Goal: Find specific page/section: Find specific page/section

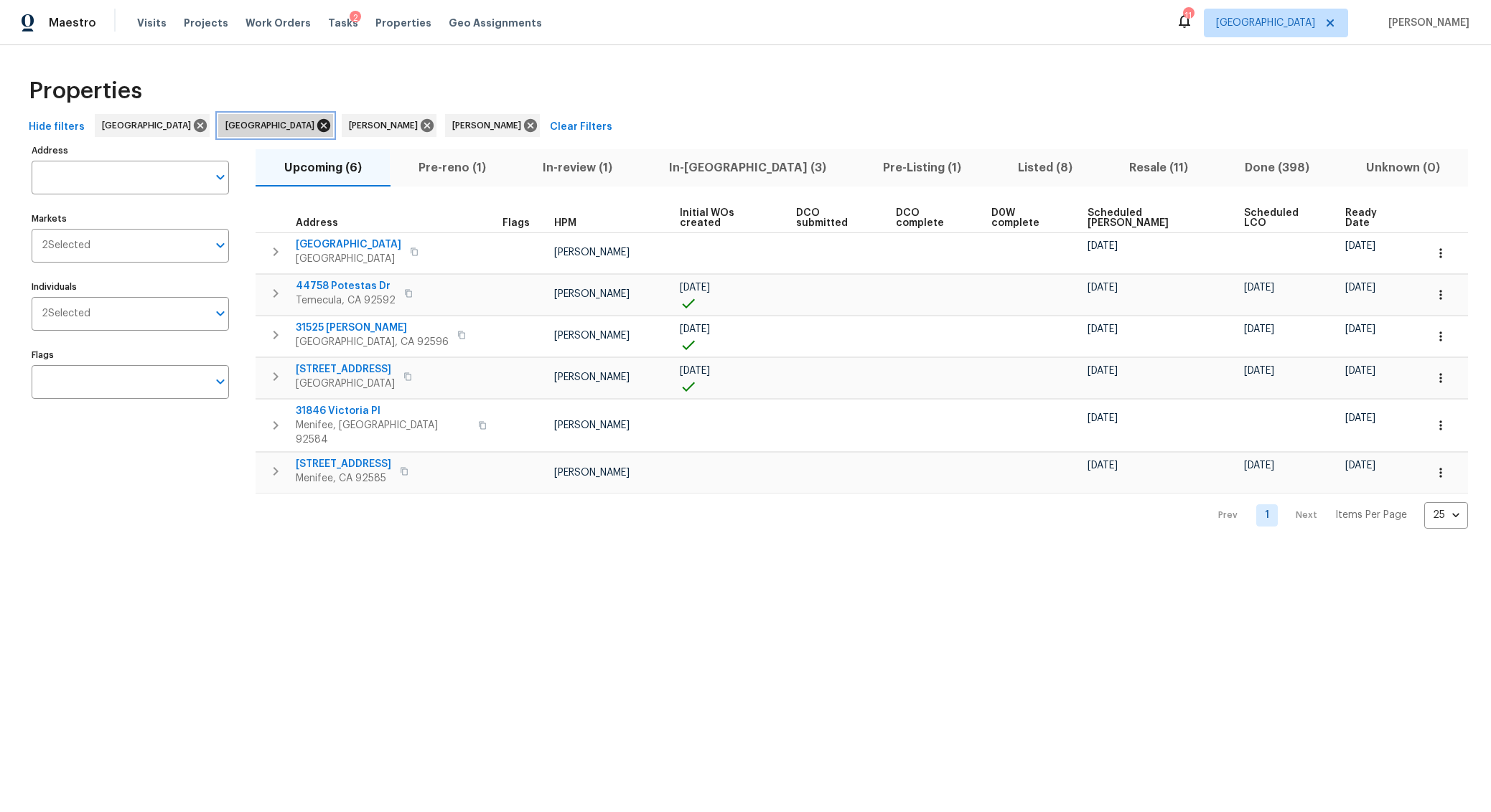
click at [316, 125] on icon at bounding box center [324, 125] width 16 height 16
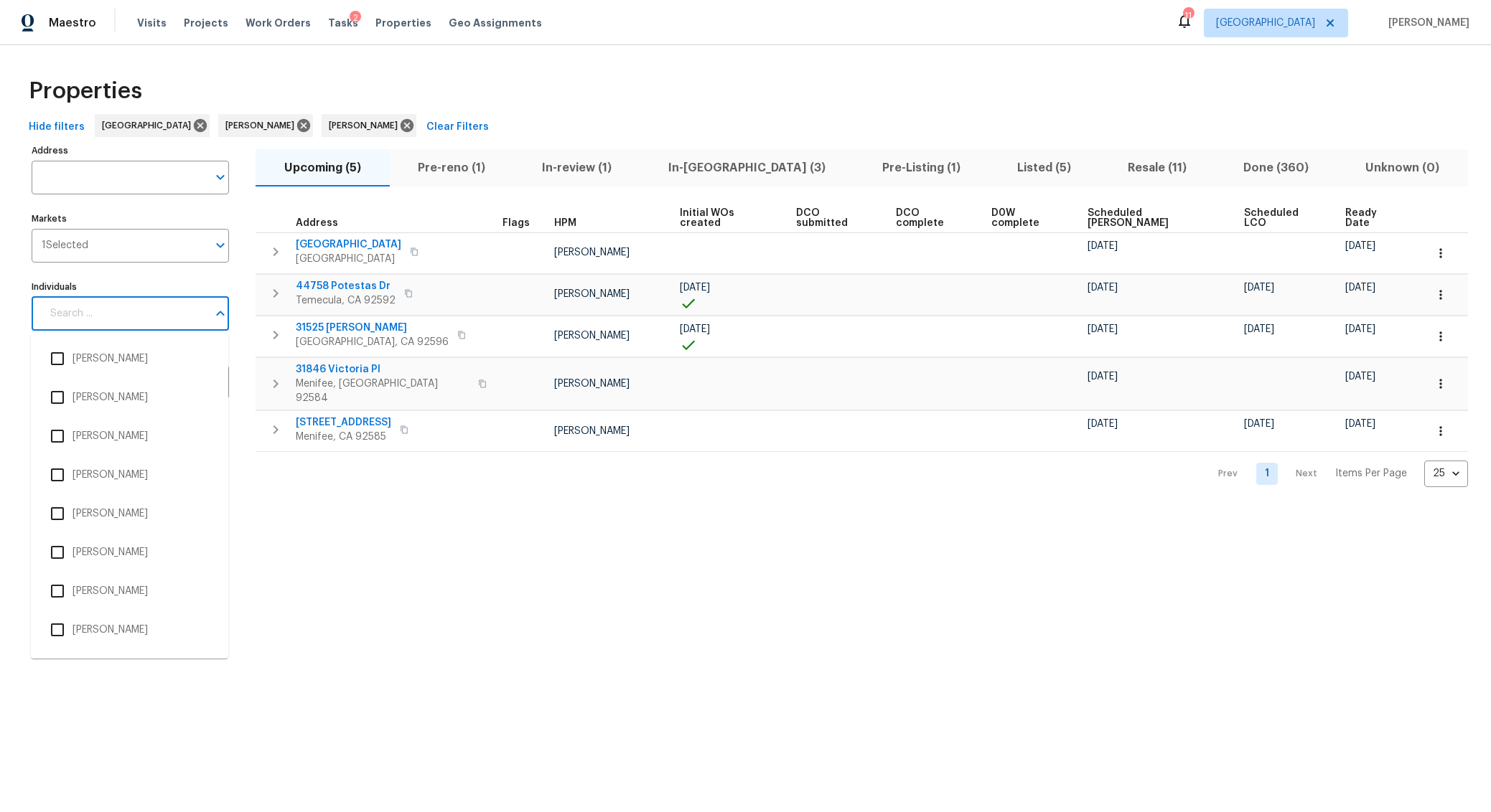
click at [152, 325] on input "Individuals" at bounding box center [124, 314] width 166 height 34
type input "[PERSON_NAME]"
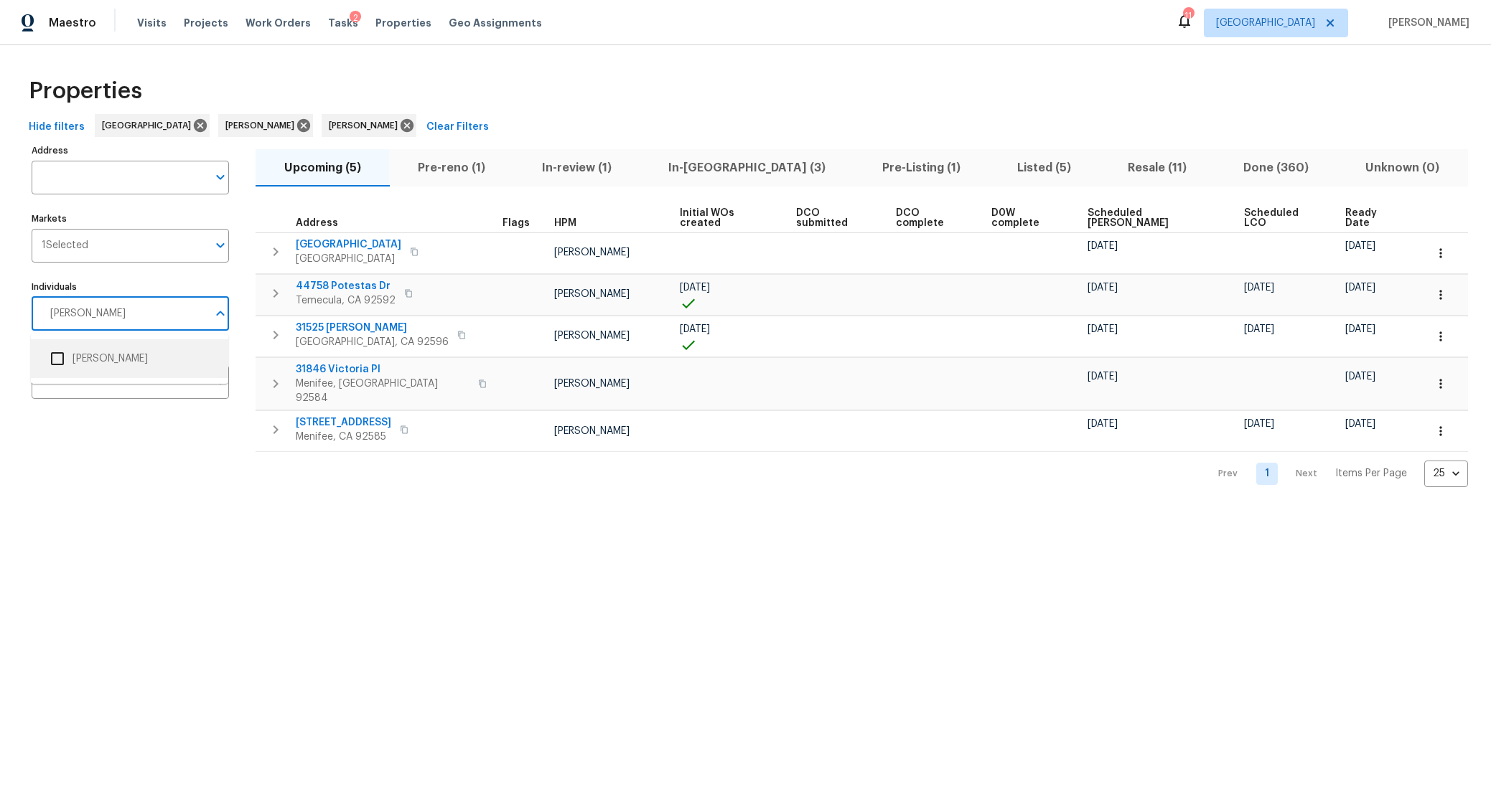
click at [57, 359] on input "checkbox" at bounding box center [57, 358] width 30 height 30
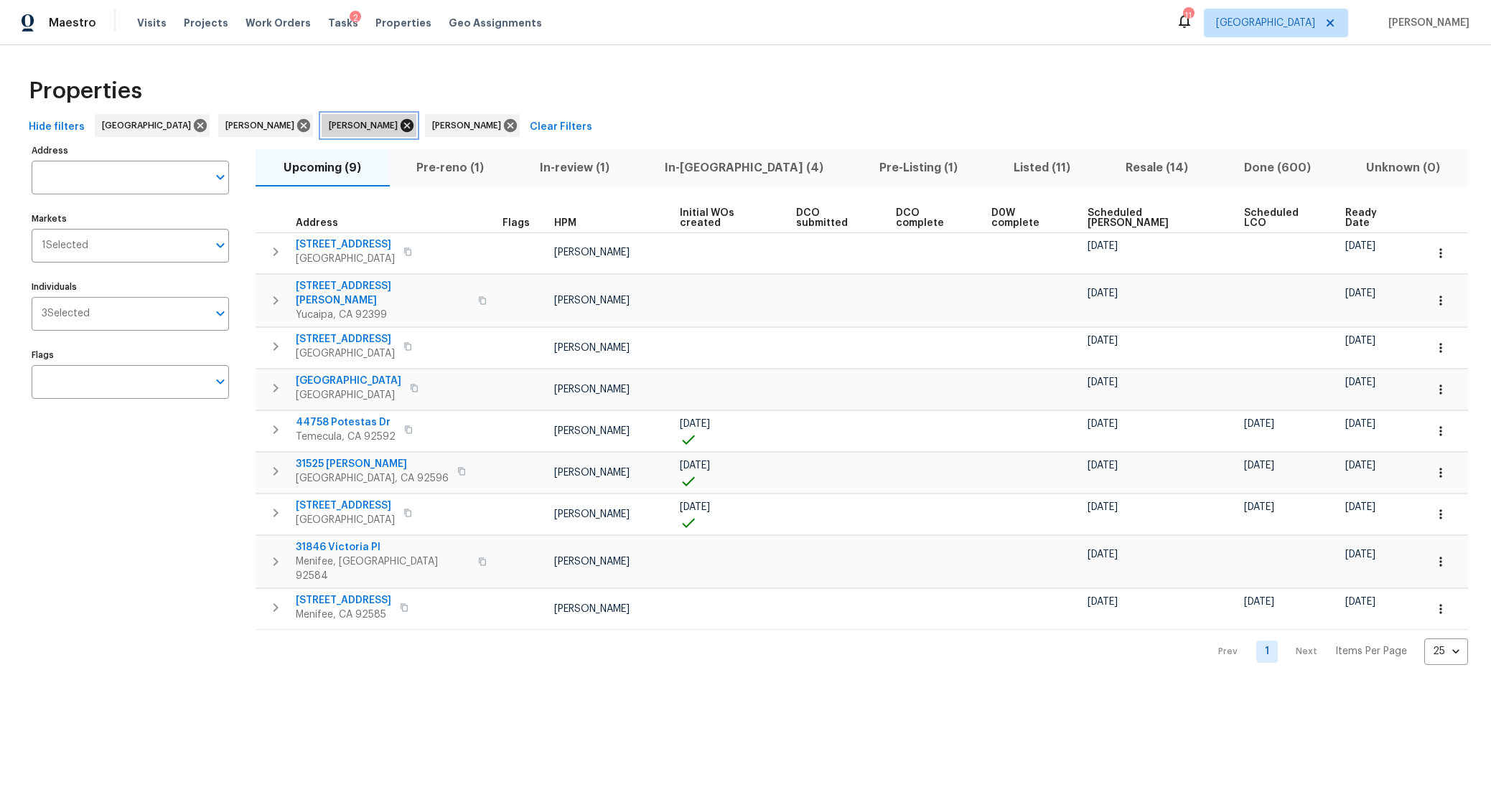
click at [401, 125] on icon at bounding box center [408, 126] width 13 height 13
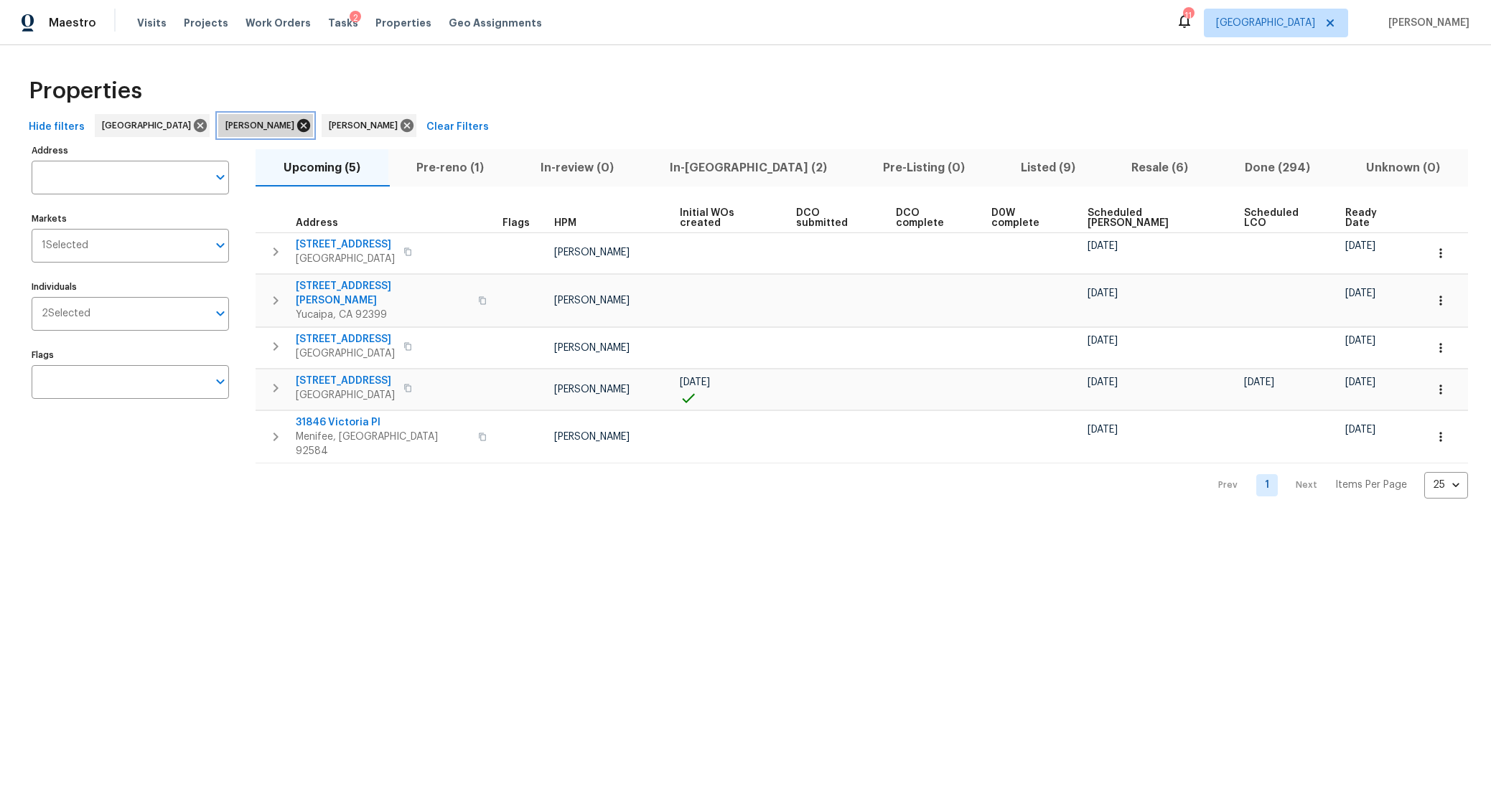
click at [296, 132] on icon at bounding box center [303, 125] width 16 height 16
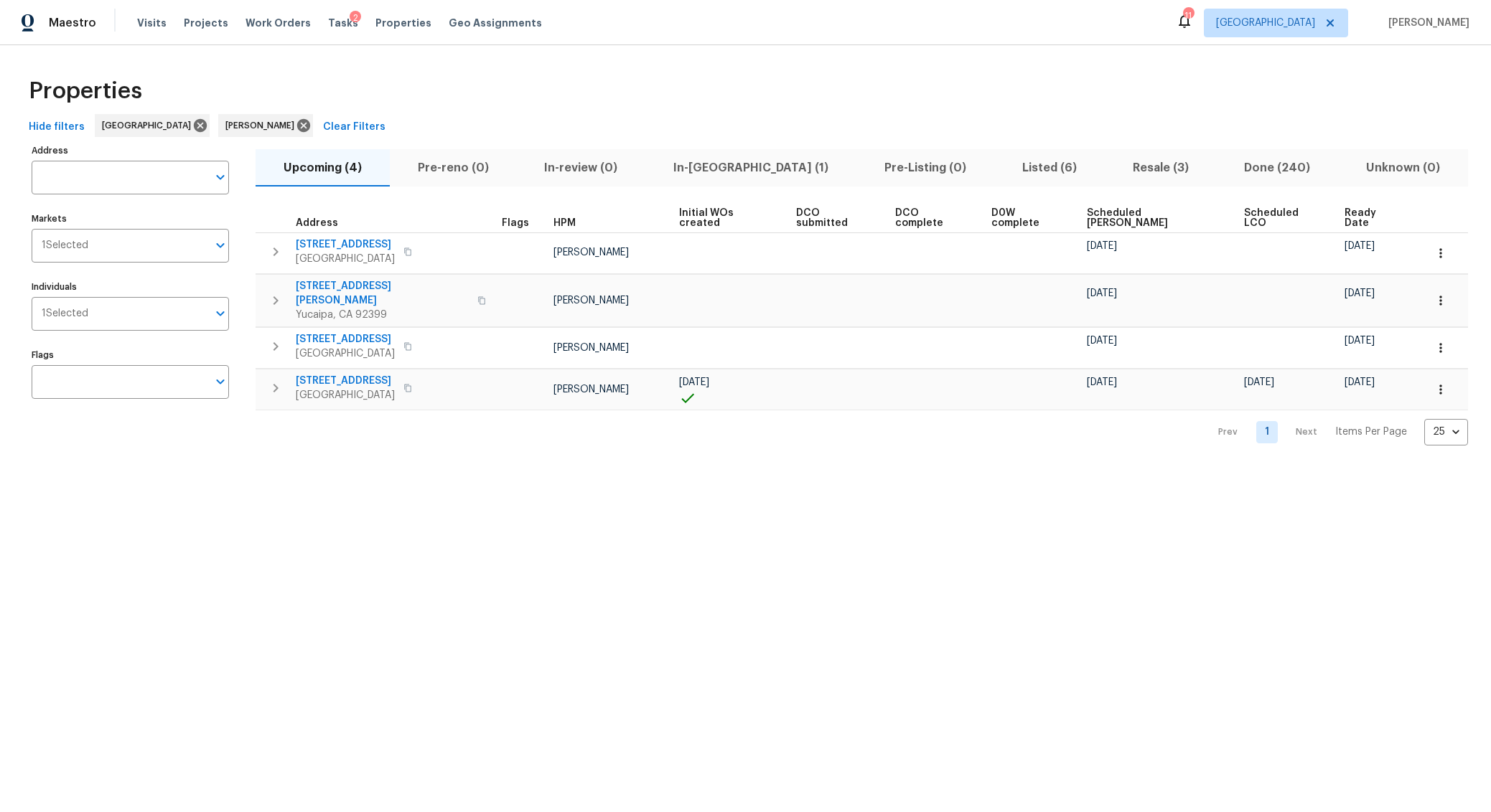
click at [618, 72] on div "Properties" at bounding box center [745, 90] width 1445 height 46
click at [147, 319] on input "Individuals" at bounding box center [148, 314] width 120 height 34
type input "[PERSON_NAME]"
click at [60, 362] on input "checkbox" at bounding box center [57, 358] width 30 height 30
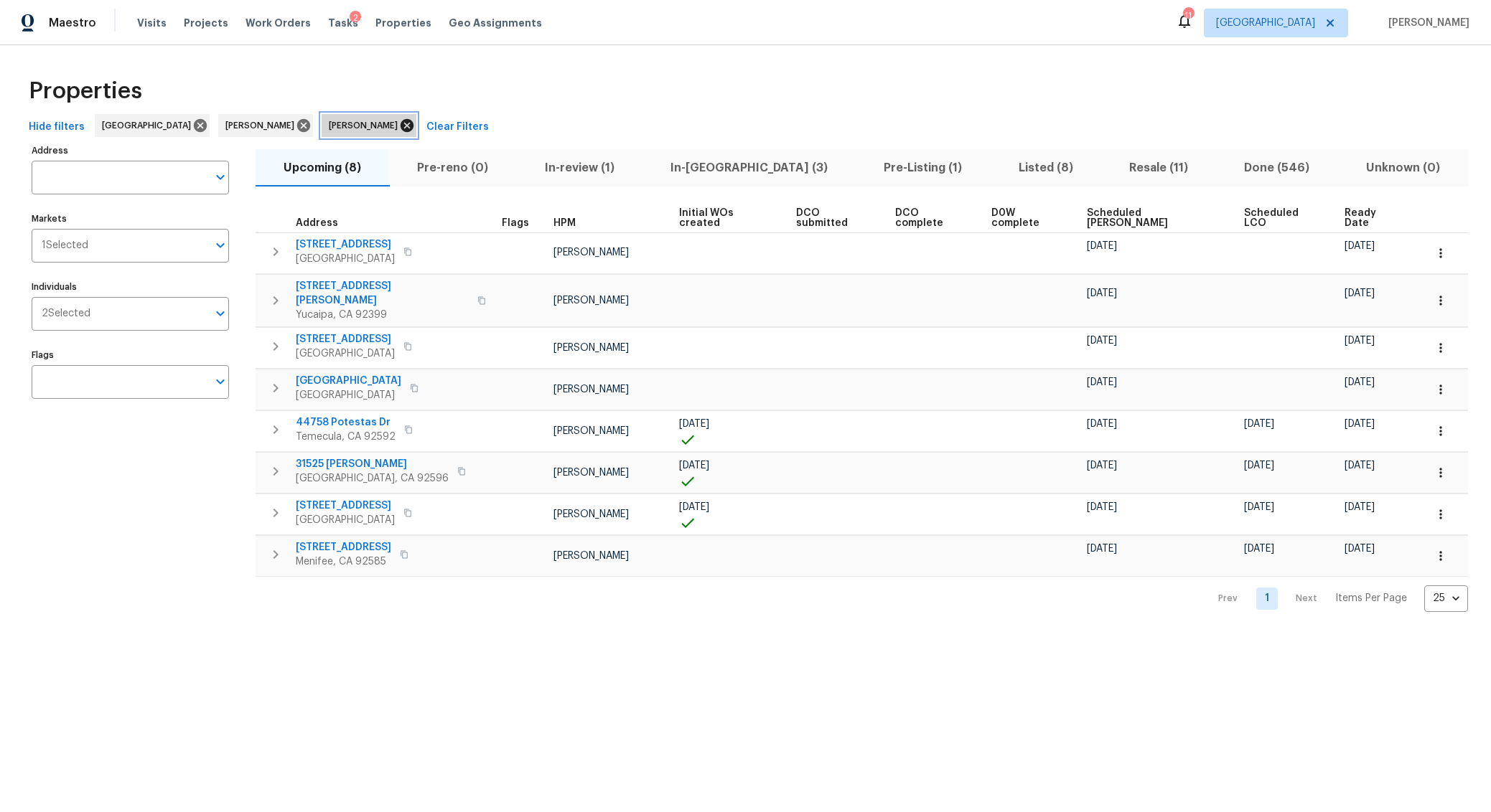
click at [401, 125] on icon at bounding box center [408, 126] width 13 height 13
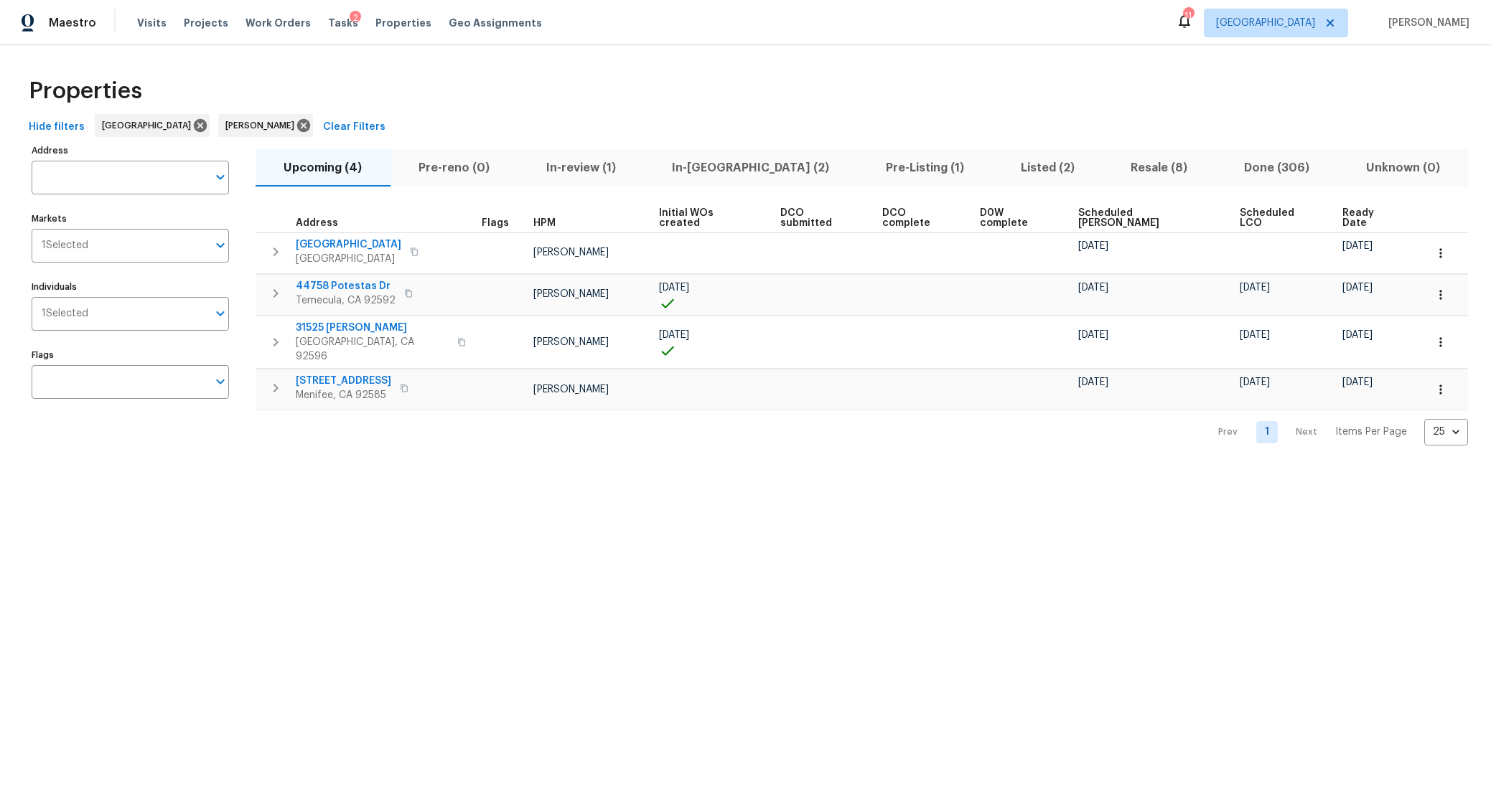
click at [244, 469] on html "Maestro Visits Projects Work Orders Tasks 2 Properties Geo Assignments 11 River…" at bounding box center [746, 234] width 1491 height 469
drag, startPoint x: 834, startPoint y: 172, endPoint x: 641, endPoint y: 540, distance: 415.5
click at [858, 183] on button "Pre-Listing (1)" at bounding box center [925, 168] width 135 height 38
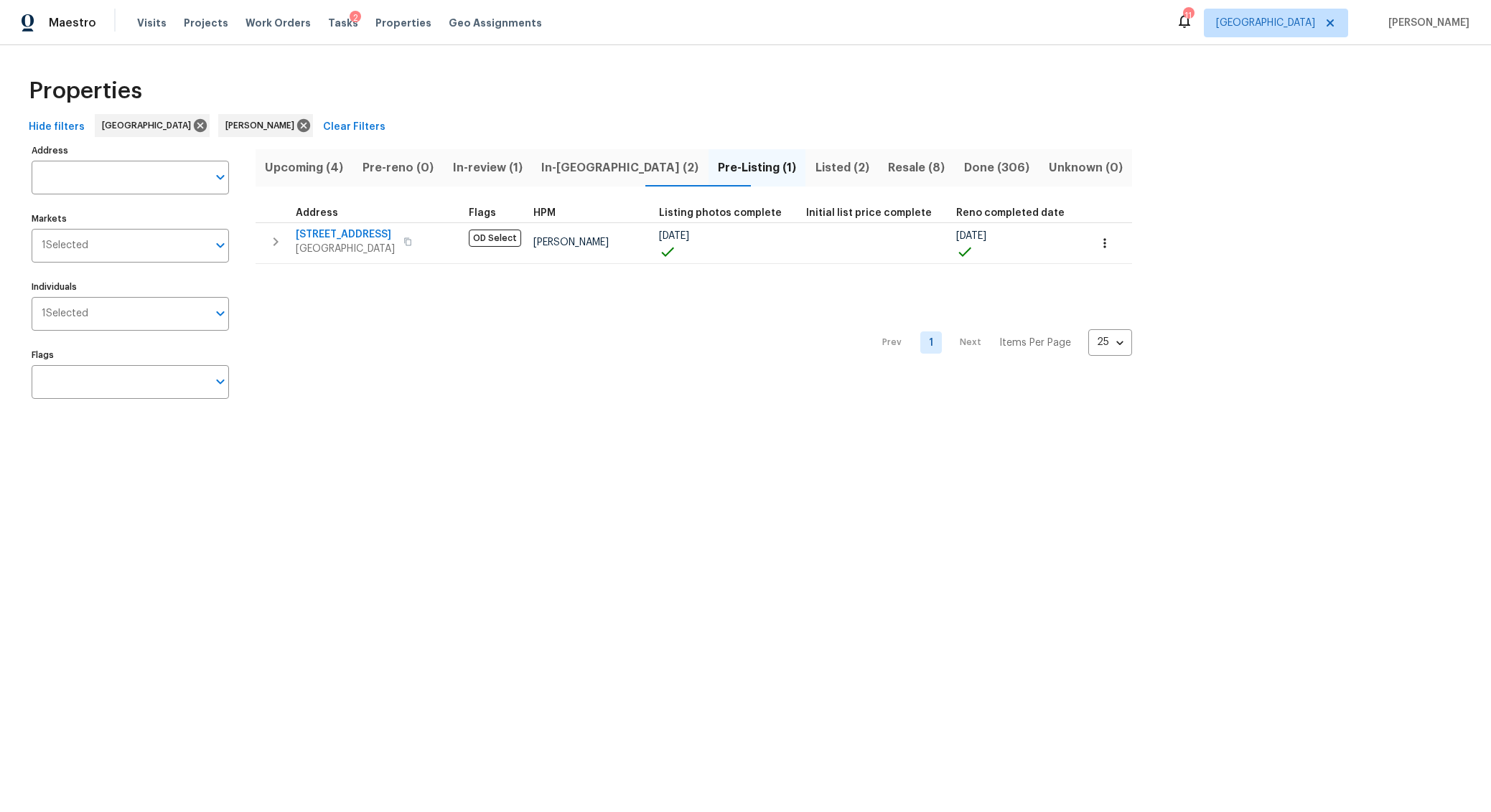
click at [309, 165] on span "Upcoming (4)" at bounding box center [304, 167] width 80 height 20
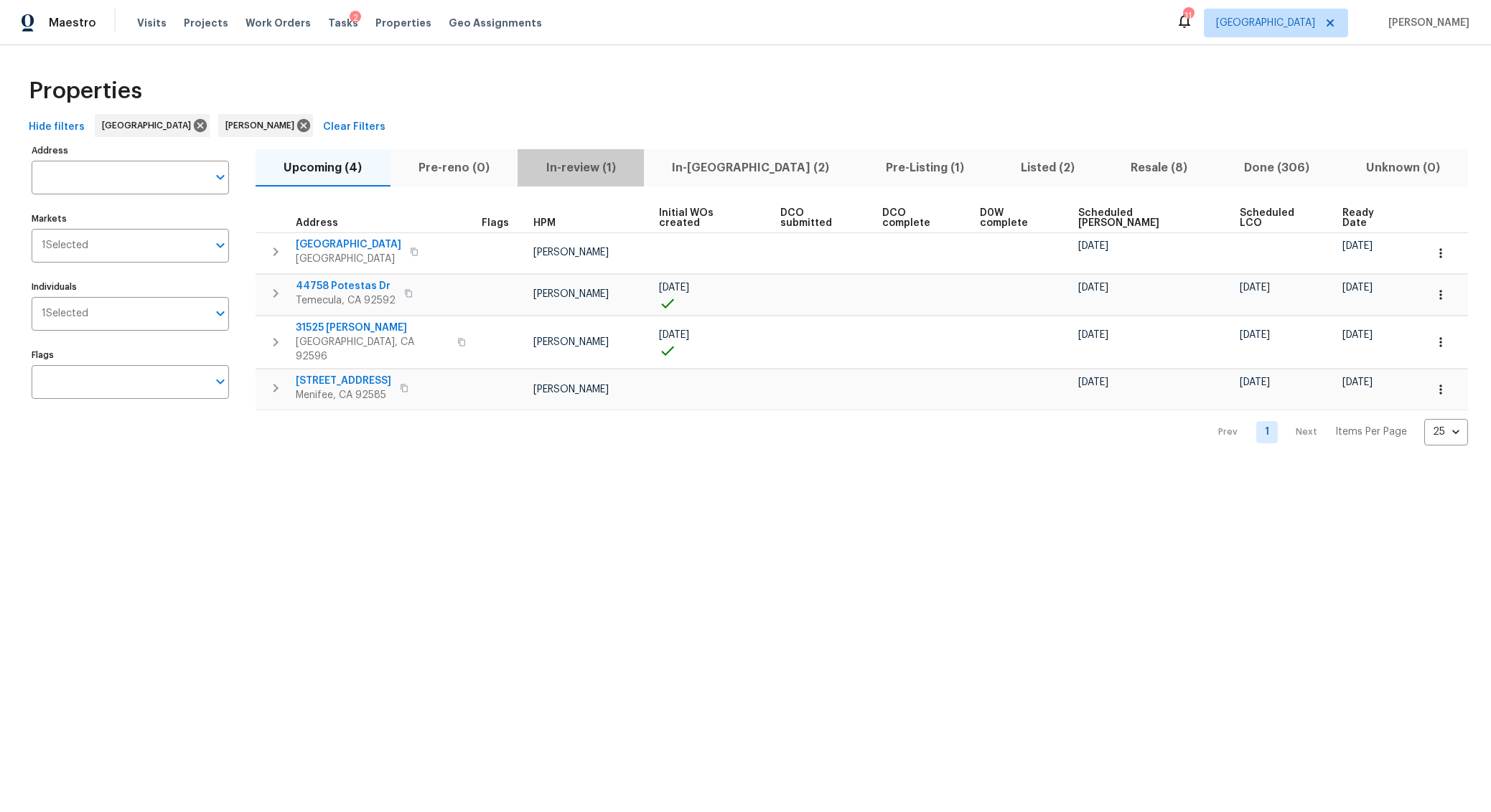
click at [576, 174] on span "In-review (1)" at bounding box center [581, 167] width 109 height 20
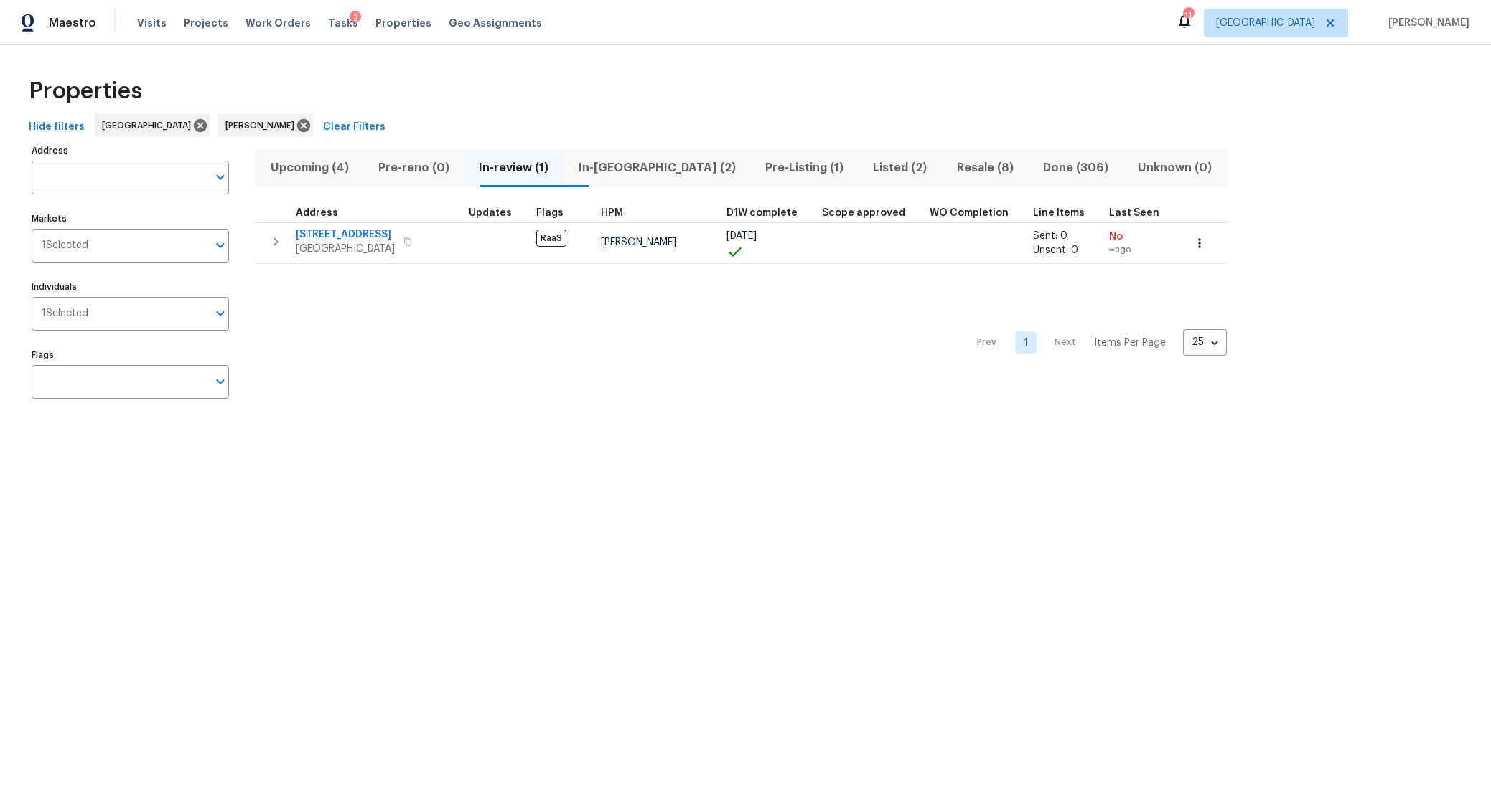
click at [623, 79] on div "Properties" at bounding box center [745, 90] width 1445 height 46
click at [594, 39] on div "Maestro Visits Projects Work Orders Tasks 2 Properties Geo Assignments 11 River…" at bounding box center [746, 23] width 1491 height 45
click at [519, 79] on div "Properties" at bounding box center [745, 90] width 1445 height 46
click at [329, 24] on span "Tasks" at bounding box center [344, 23] width 30 height 10
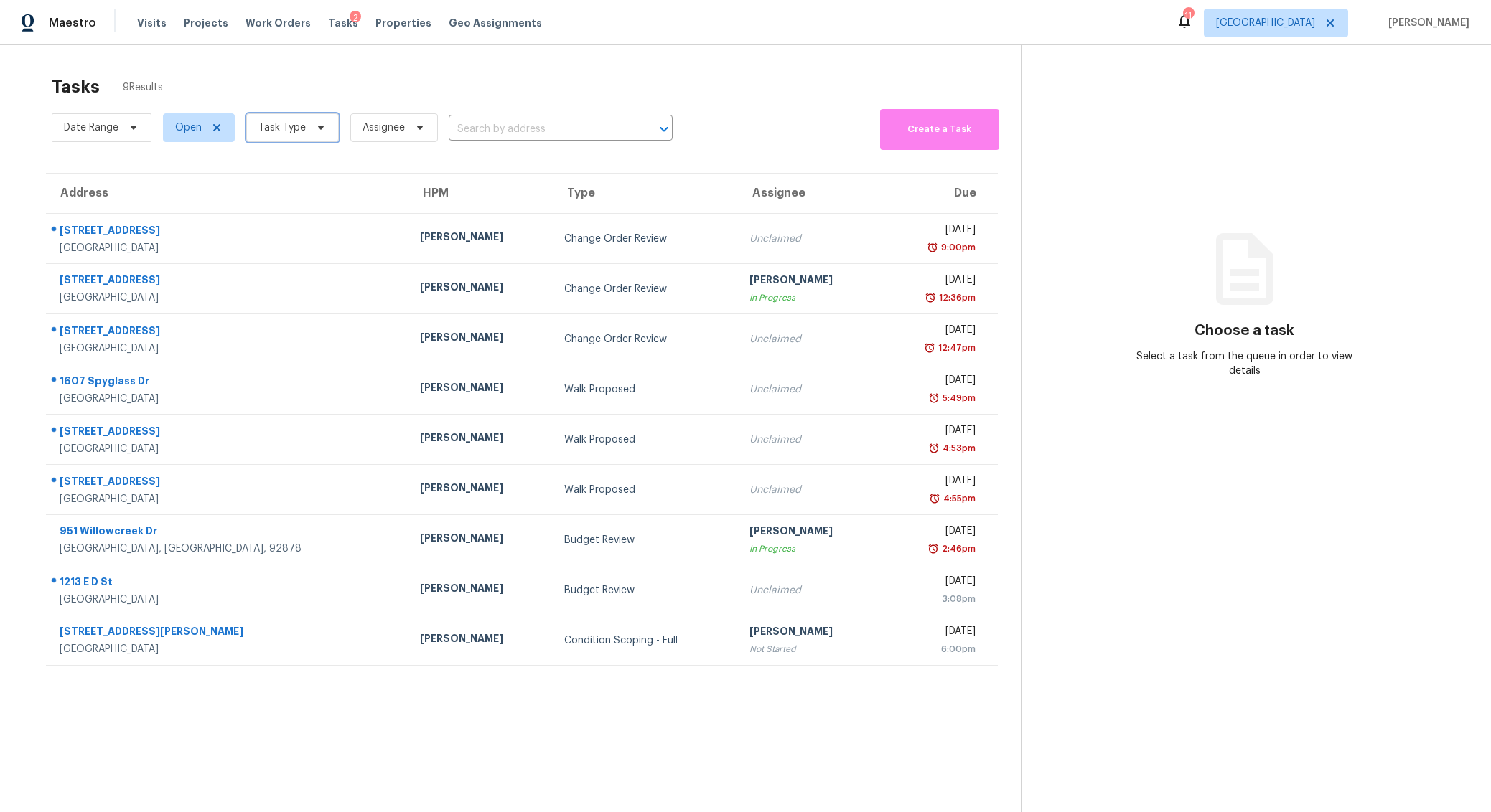
click at [291, 130] on span "Task Type" at bounding box center [282, 127] width 47 height 14
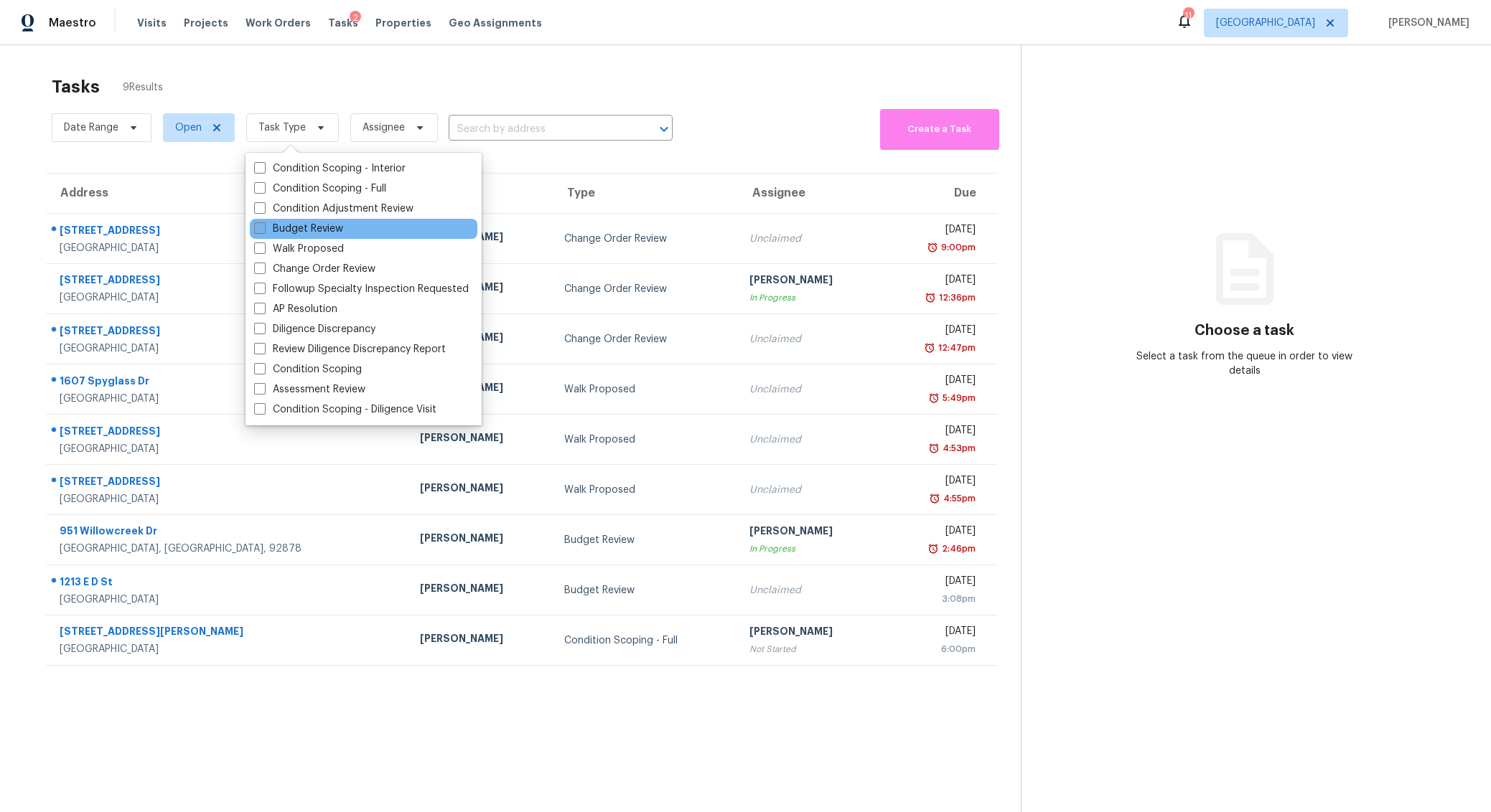
click at [259, 229] on span at bounding box center [260, 228] width 11 height 11
click at [259, 229] on input "Budget Review" at bounding box center [259, 227] width 9 height 9
checkbox input "true"
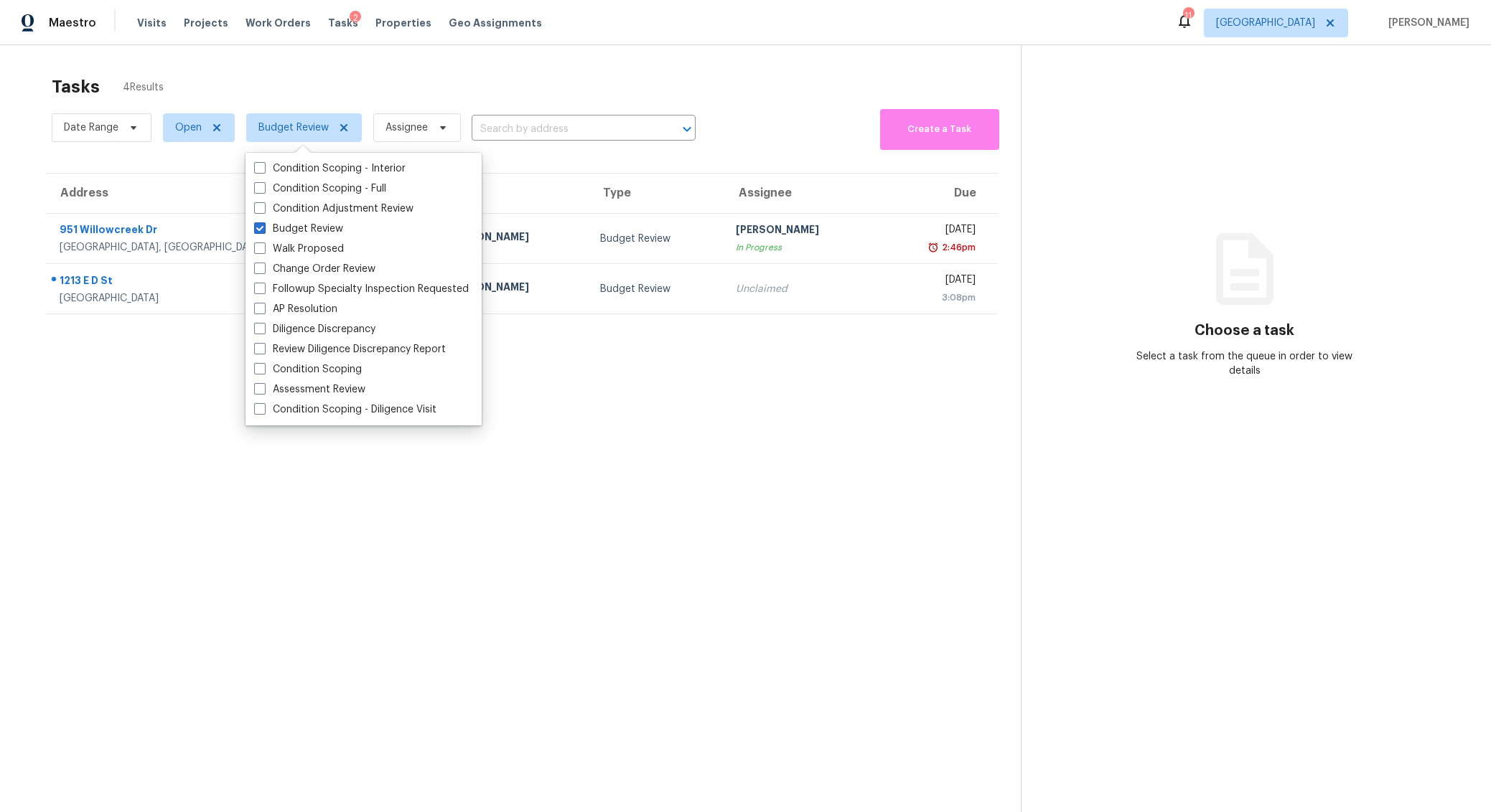
click at [354, 79] on div "Tasks 4 Results" at bounding box center [537, 87] width 970 height 38
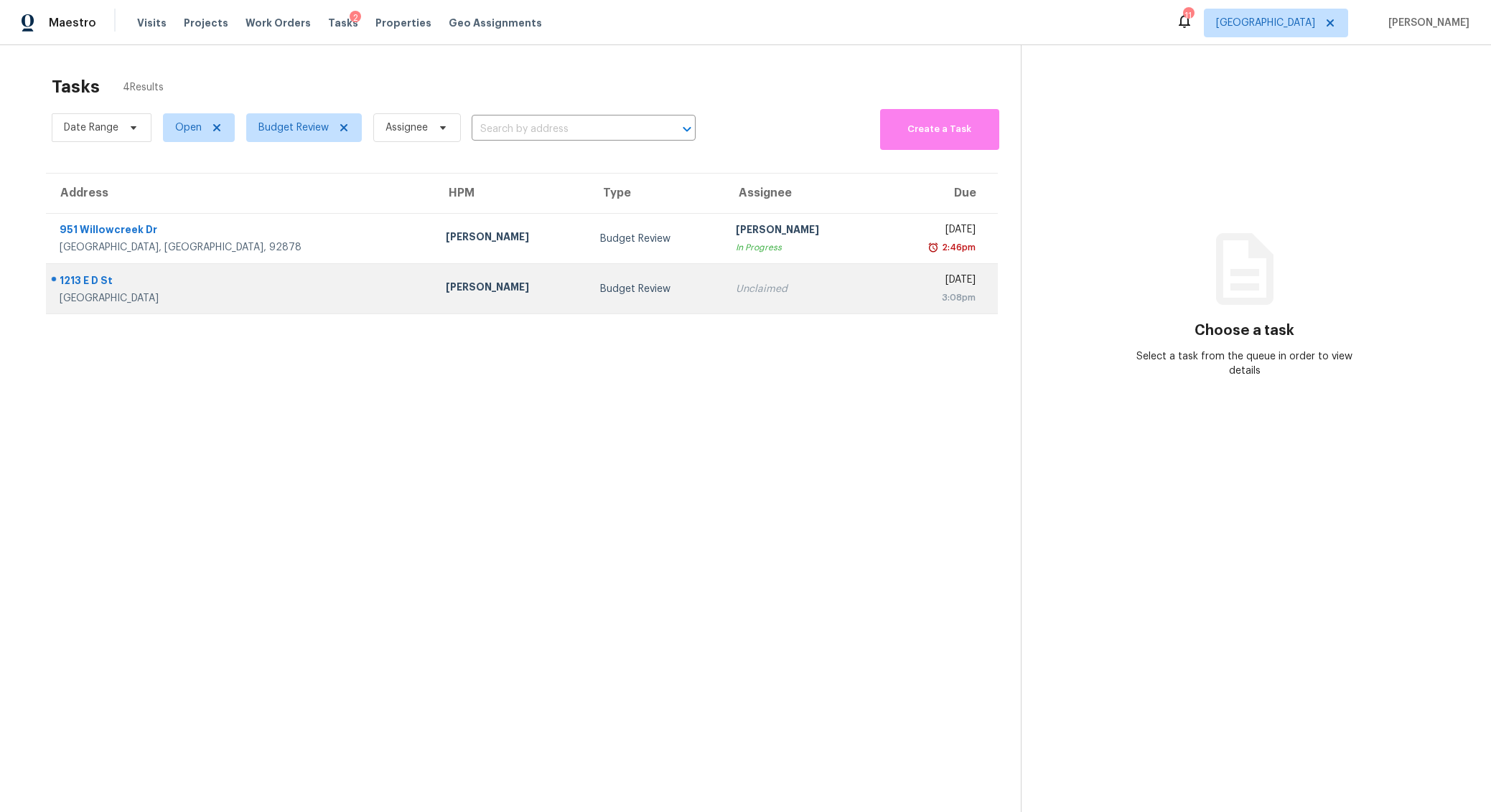
click at [244, 293] on div "[GEOGRAPHIC_DATA]" at bounding box center [241, 298] width 363 height 14
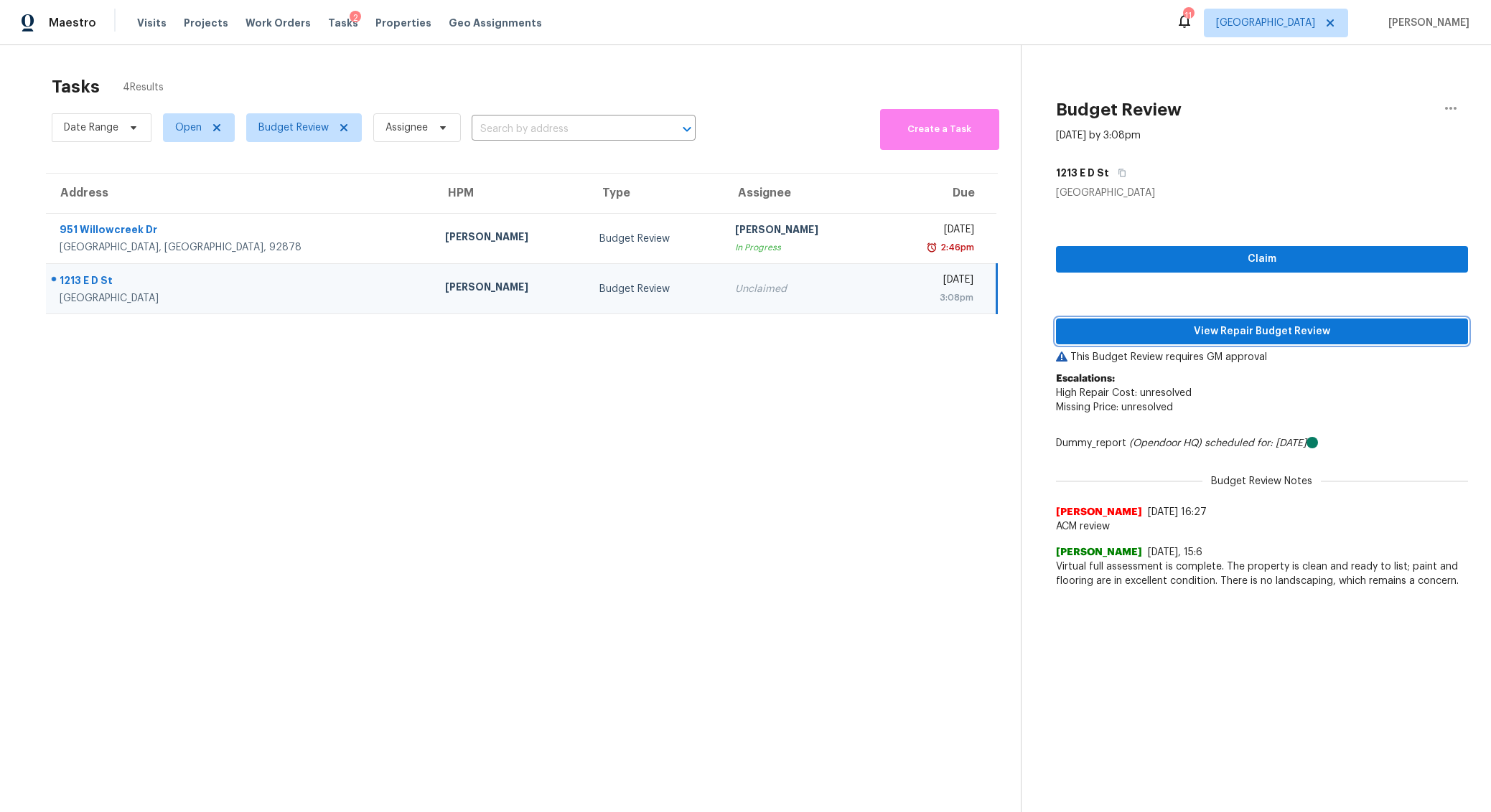
click at [1309, 331] on span "View Repair Budget Review" at bounding box center [1261, 331] width 389 height 18
